Goal: Task Accomplishment & Management: Manage account settings

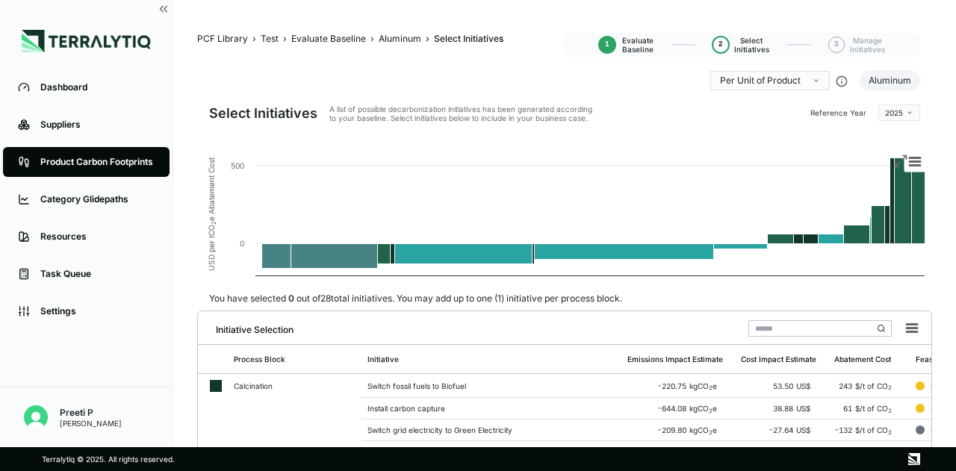
click at [109, 156] on div "Product Carbon Footprints" at bounding box center [97, 162] width 114 height 12
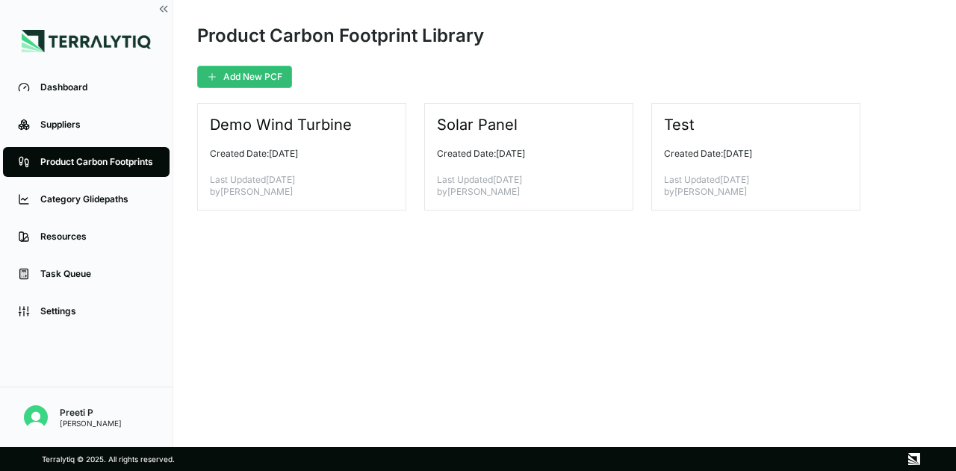
click at [264, 78] on button "Add New PCF" at bounding box center [244, 77] width 95 height 22
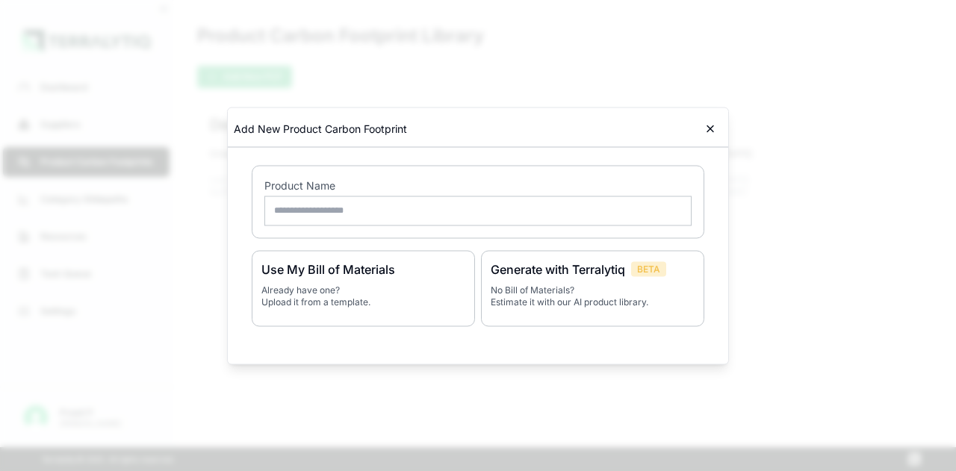
click at [335, 274] on h3 "Use My Bill of Materials" at bounding box center [363, 269] width 204 height 18
click at [330, 215] on input "text" at bounding box center [477, 211] width 427 height 30
click at [348, 208] on input "text" at bounding box center [477, 211] width 427 height 30
type input "**********"
click at [360, 213] on input "**********" at bounding box center [477, 211] width 427 height 30
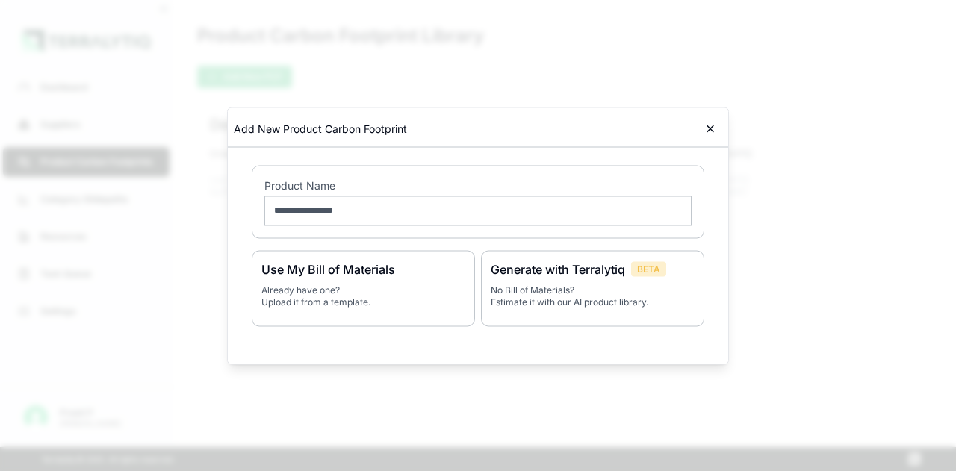
click at [396, 231] on div "**********" at bounding box center [478, 201] width 453 height 73
click at [382, 220] on input "**********" at bounding box center [477, 211] width 427 height 30
click at [365, 277] on h3 "Use My Bill of Materials" at bounding box center [363, 269] width 204 height 18
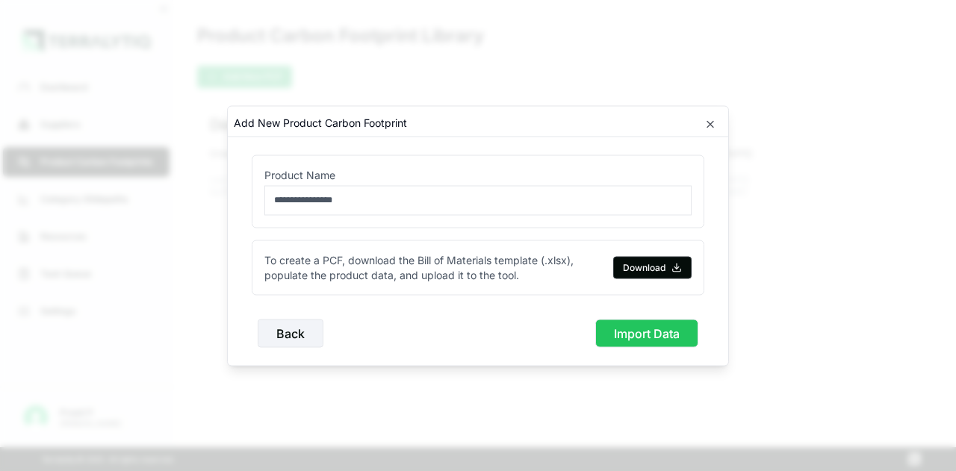
click at [648, 260] on button "Download" at bounding box center [652, 267] width 78 height 22
click at [713, 124] on icon "button" at bounding box center [710, 124] width 12 height 12
click at [263, 331] on button "Back" at bounding box center [291, 333] width 66 height 28
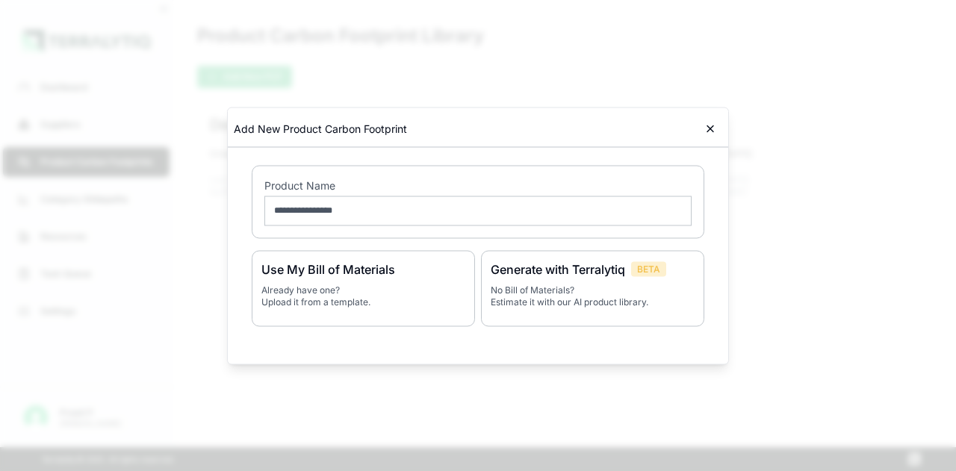
click at [263, 331] on div "Use My Bill of Materials Already have one? Upload it from a template. Generate …" at bounding box center [478, 298] width 453 height 96
click at [710, 127] on icon at bounding box center [710, 128] width 12 height 12
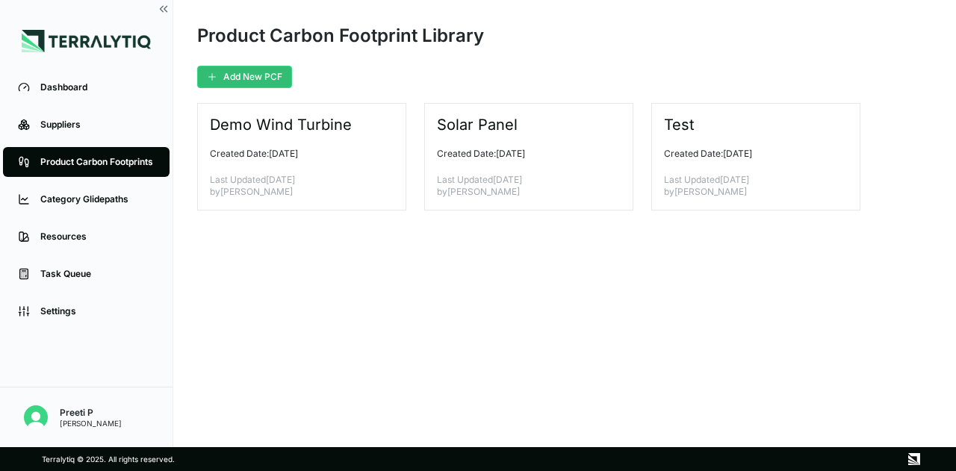
click at [63, 84] on div "Dashboard" at bounding box center [97, 87] width 114 height 12
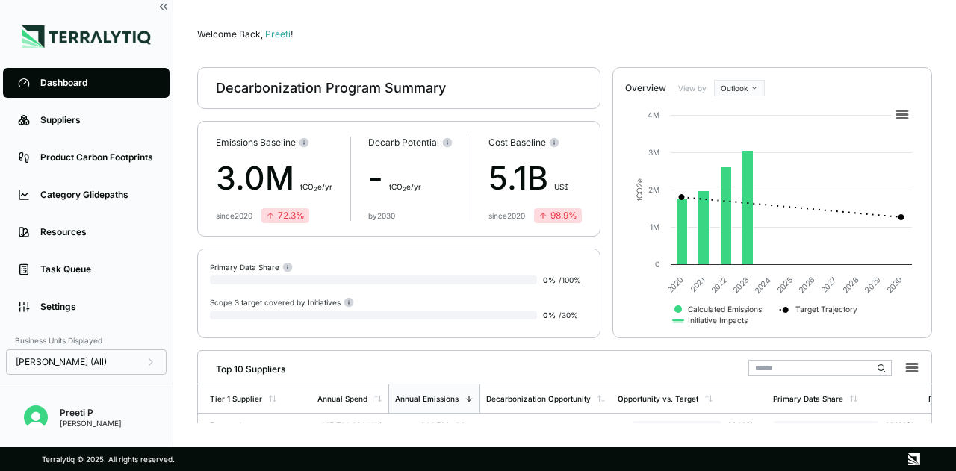
click at [82, 359] on div "[PERSON_NAME] (All)" at bounding box center [86, 362] width 141 height 12
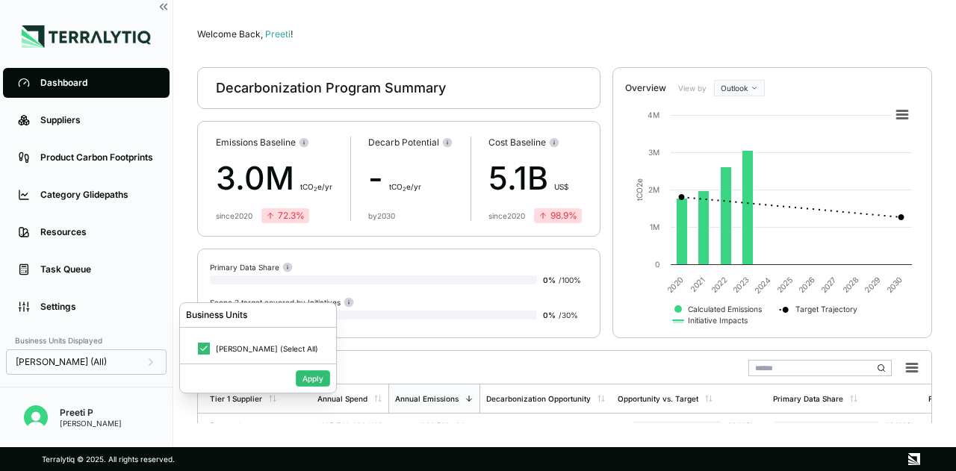
click at [82, 359] on div "[PERSON_NAME] (All)" at bounding box center [86, 362] width 141 height 12
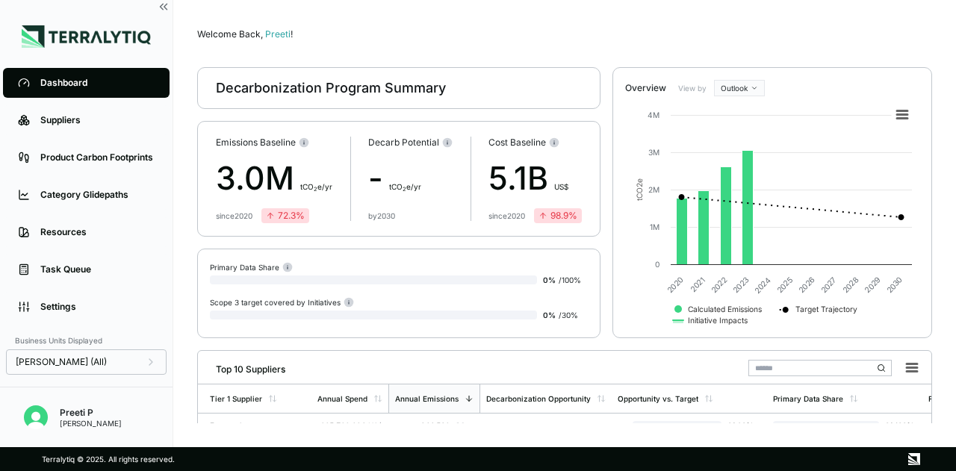
click at [364, 35] on div "Welcome Back, Preeti !" at bounding box center [564, 34] width 735 height 12
click at [335, 23] on main "Welcome Back, Preeti ! Decarbonization Program Summary Emissions Baseline 3.0M …" at bounding box center [564, 223] width 783 height 447
click at [87, 307] on div "Settings" at bounding box center [97, 307] width 114 height 12
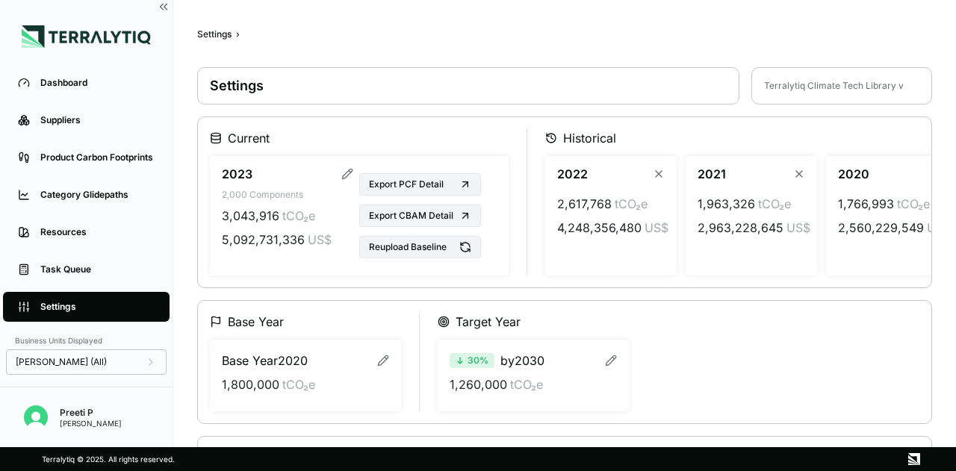
click at [771, 345] on div "Base Year Base Year [DATE] 1,800,000 tCO₂e Target Year 30 % by 2030 1,260,000 t…" at bounding box center [565, 362] width 710 height 99
click at [103, 159] on div "Product Carbon Footprints" at bounding box center [97, 158] width 114 height 12
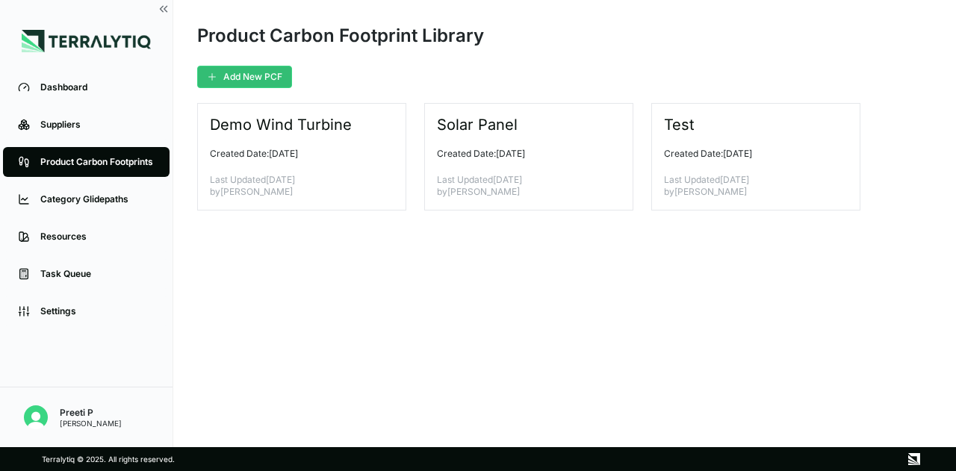
click at [102, 195] on div "Category Glidepaths" at bounding box center [97, 199] width 114 height 12
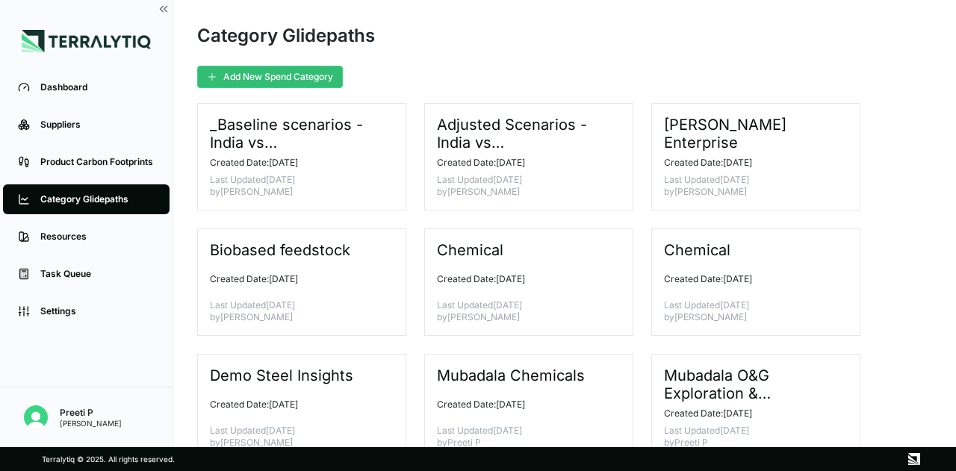
click at [69, 122] on div "Suppliers" at bounding box center [97, 125] width 114 height 12
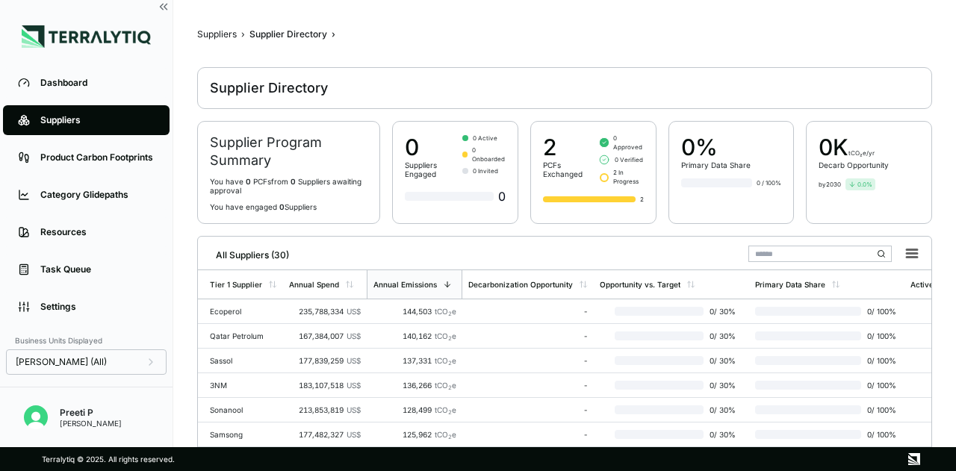
click at [113, 308] on div "Settings" at bounding box center [97, 307] width 114 height 12
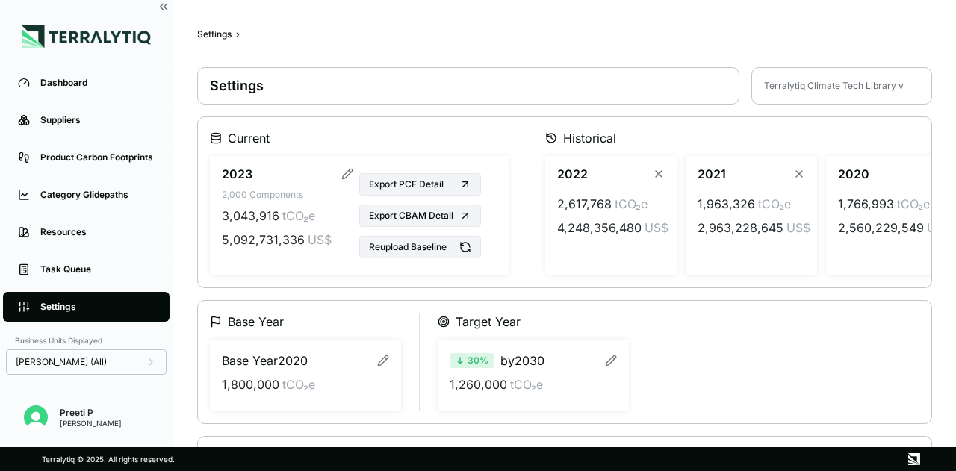
click at [453, 242] on button "Reupload Baseline" at bounding box center [420, 247] width 122 height 22
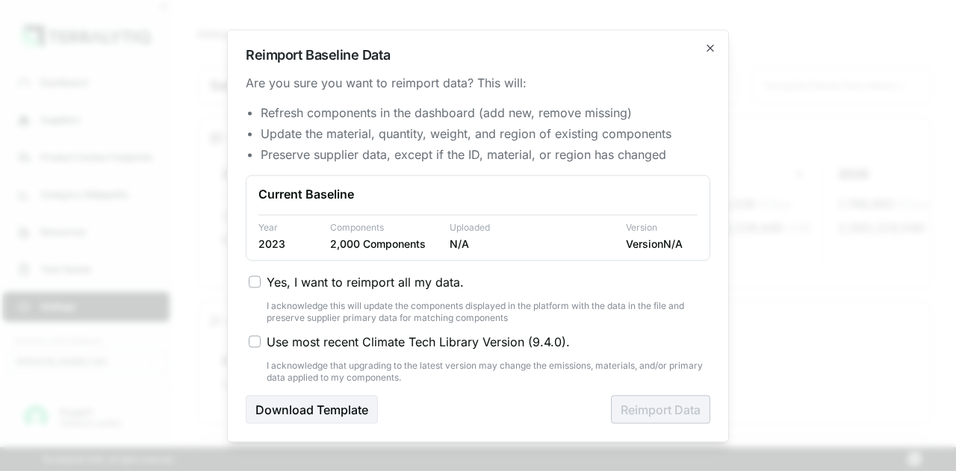
type button "on"
click at [341, 413] on button "Download Template" at bounding box center [312, 409] width 132 height 28
click at [712, 43] on icon "button" at bounding box center [710, 48] width 12 height 12
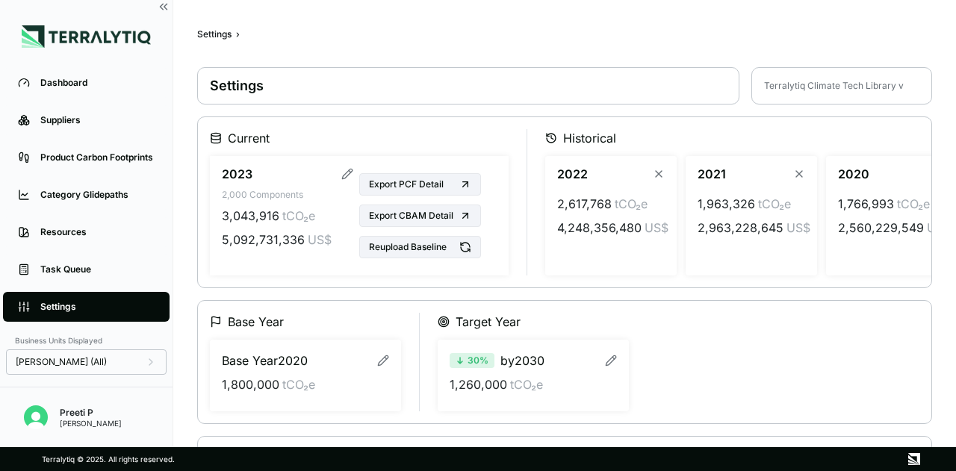
click at [79, 86] on div "Dashboard" at bounding box center [97, 83] width 114 height 12
